Goal: Navigation & Orientation: Find specific page/section

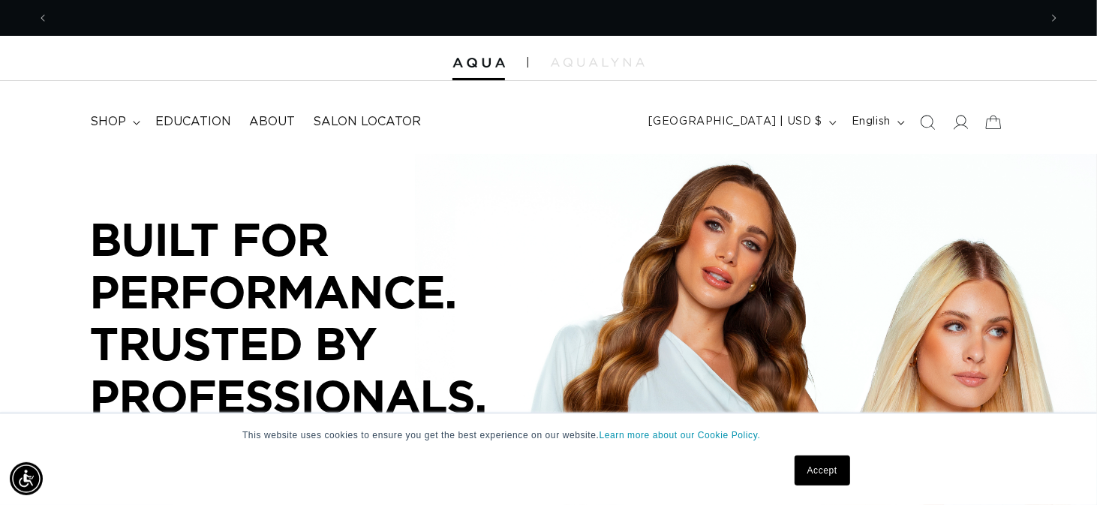
scroll to position [0, 1929]
click at [313, 130] on span "Salon Locator" at bounding box center [367, 122] width 108 height 16
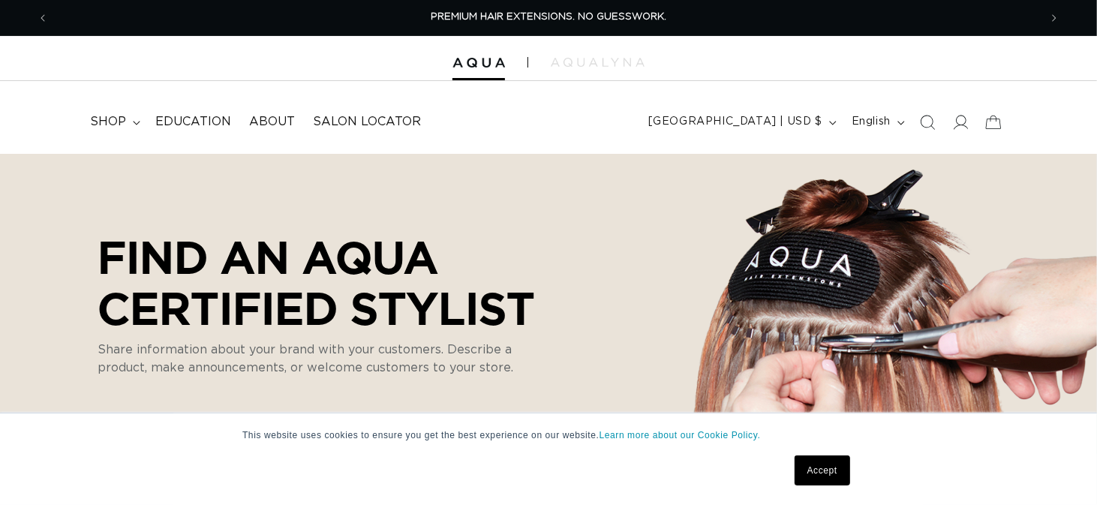
select select "m"
click at [836, 478] on link "Accept" at bounding box center [823, 471] width 56 height 30
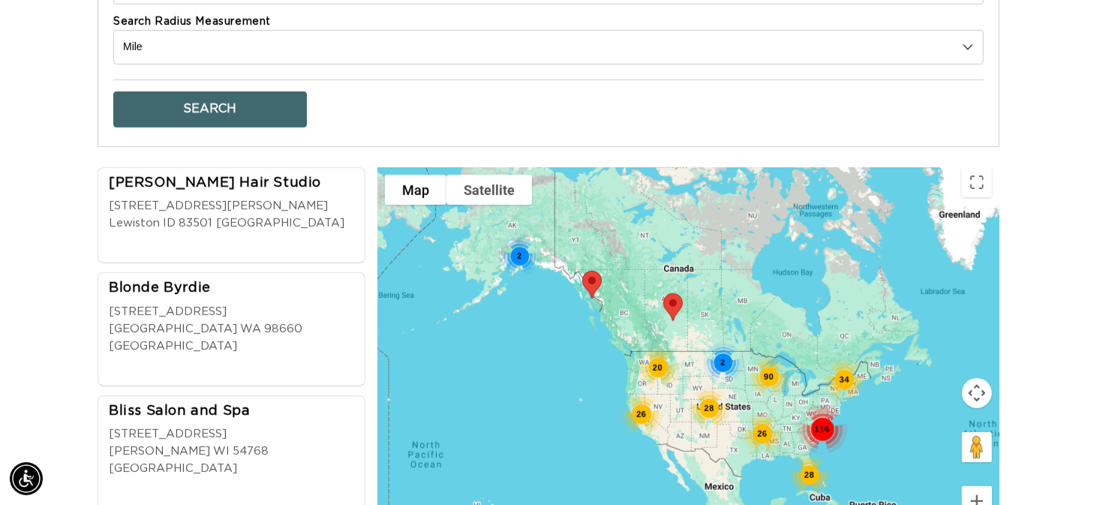
scroll to position [751, 0]
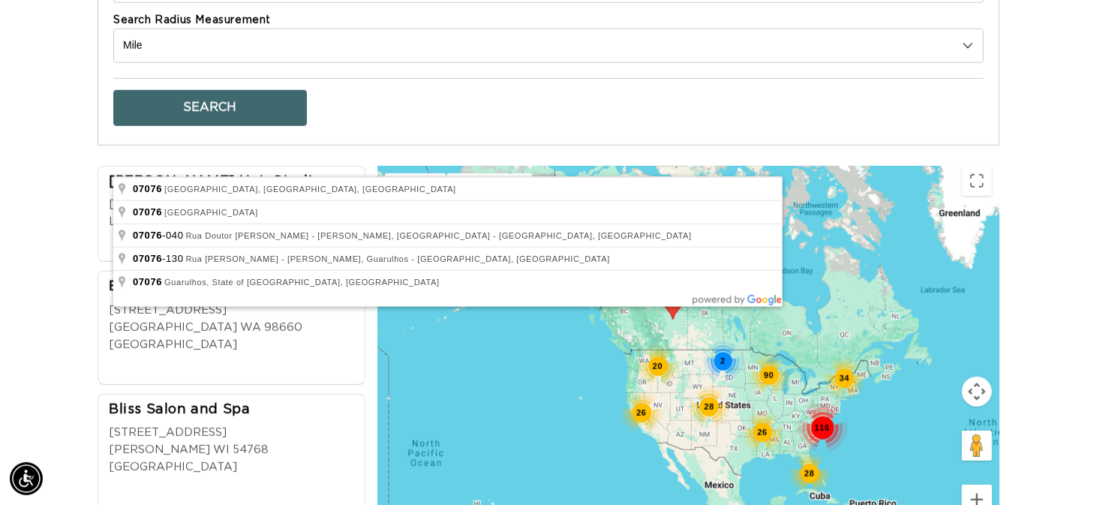
scroll to position [0, 0]
type input "[GEOGRAPHIC_DATA], [GEOGRAPHIC_DATA]"
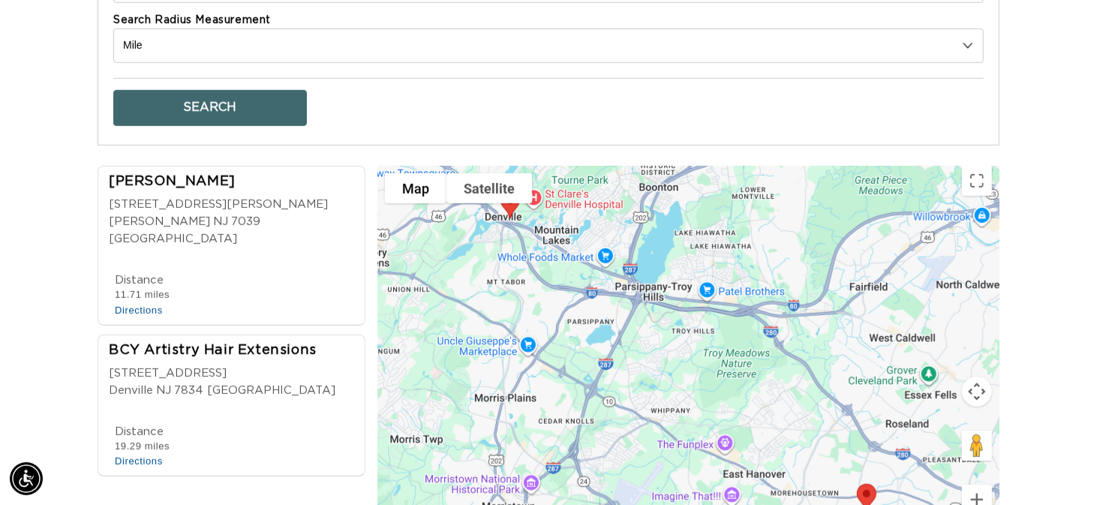
click at [227, 126] on button "Search" at bounding box center [210, 108] width 194 height 36
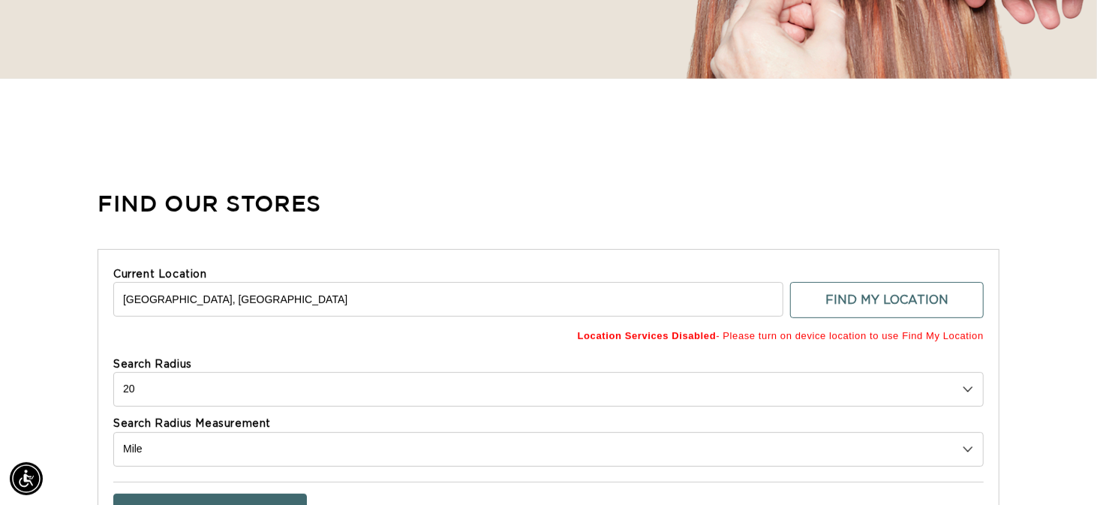
scroll to position [0, 965]
